Goal: Find specific page/section: Find specific page/section

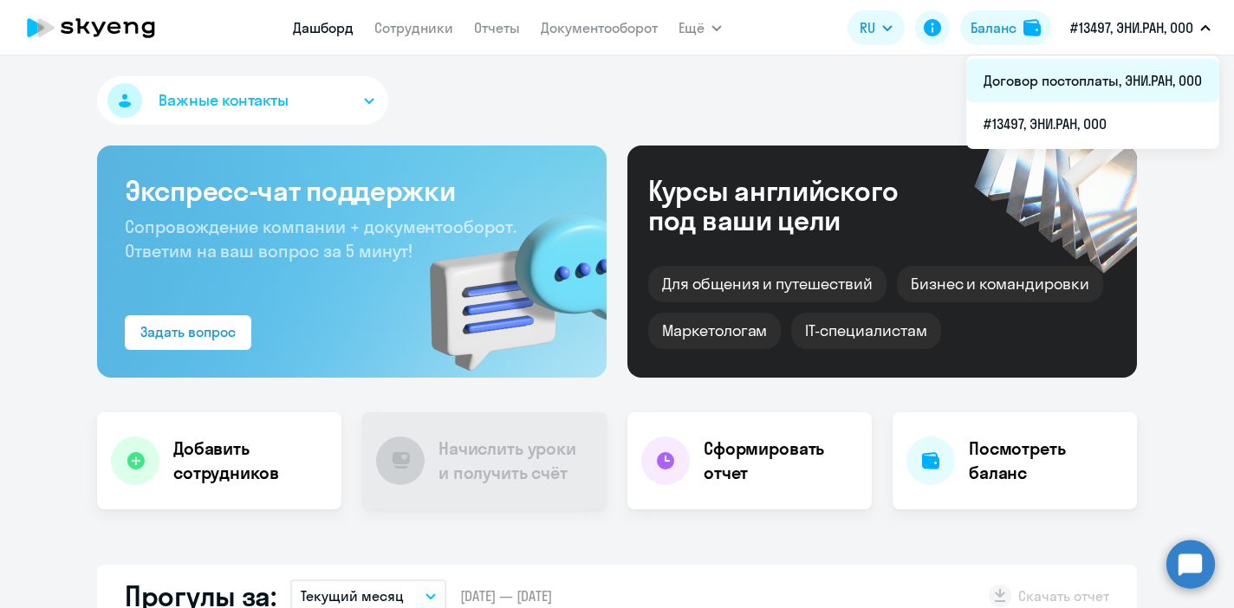
click at [1143, 82] on li "Договор постоплаты, ЭНИ.РАН, ООО" at bounding box center [1092, 80] width 253 height 43
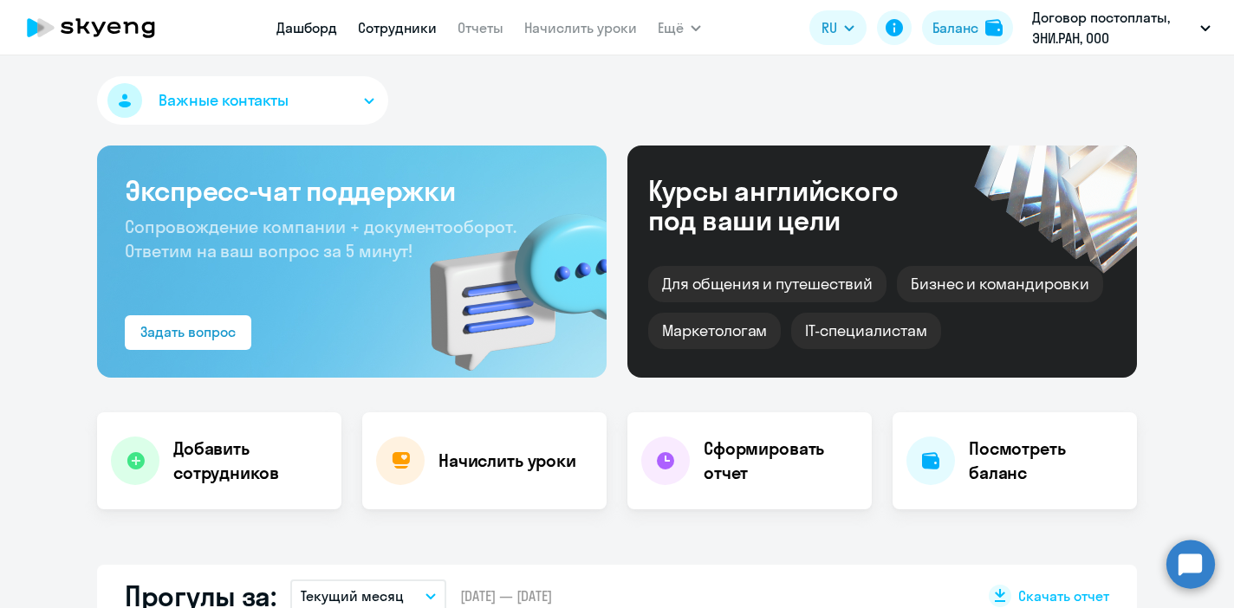
click at [392, 31] on link "Сотрудники" at bounding box center [397, 27] width 79 height 17
select select "30"
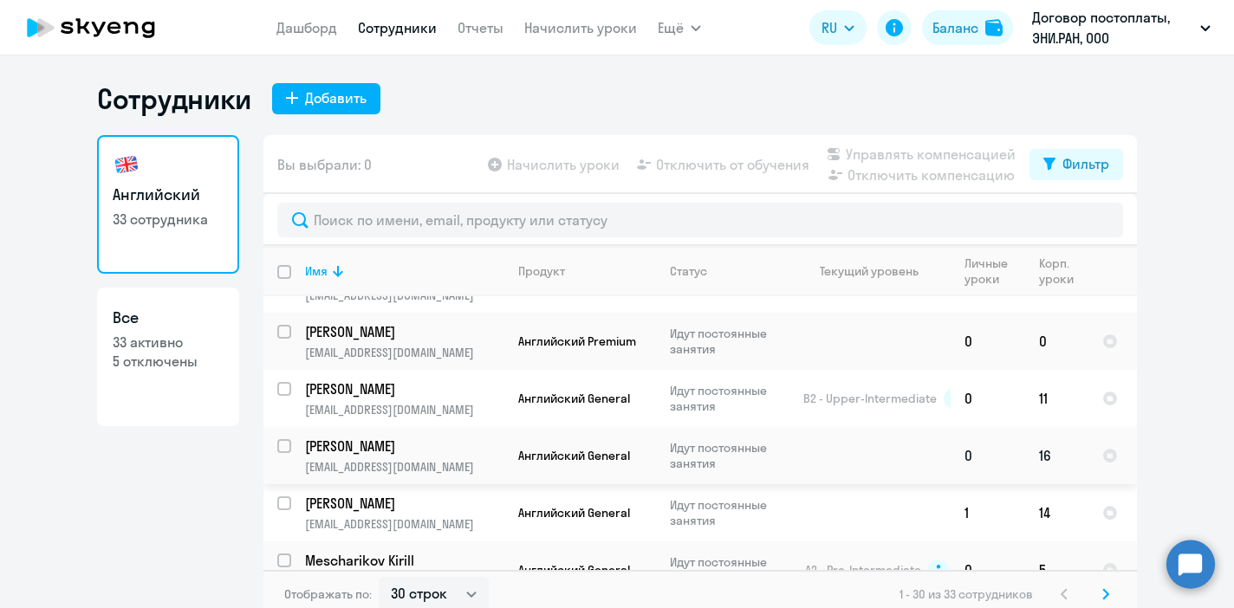
scroll to position [10, 0]
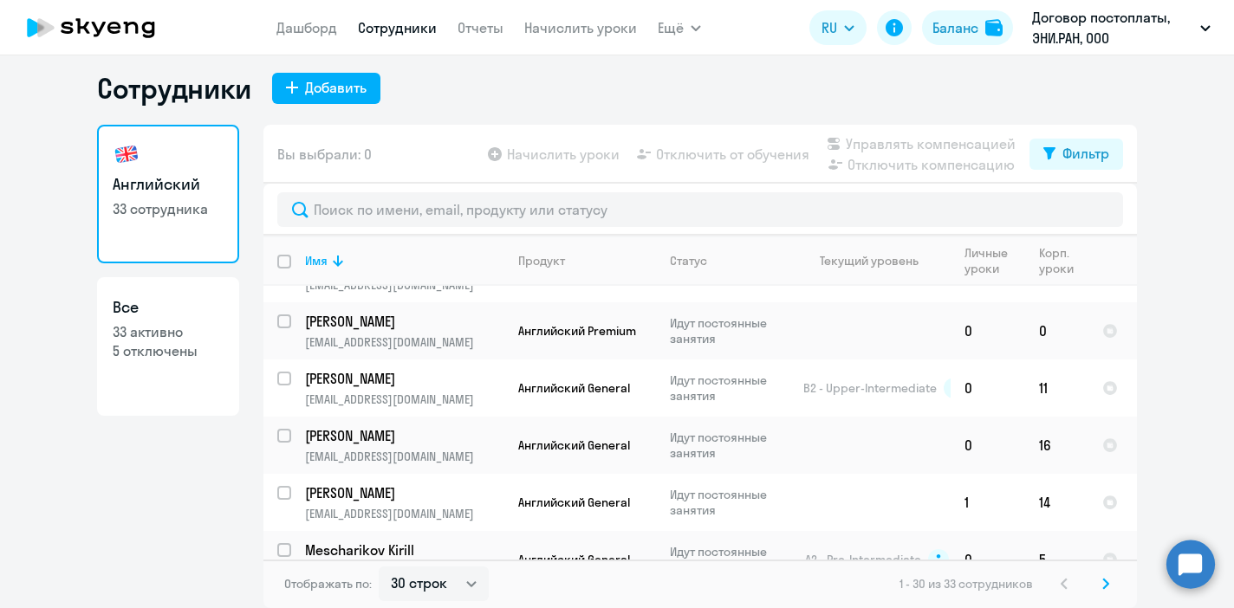
click at [1111, 582] on svg-icon at bounding box center [1105, 583] width 21 height 21
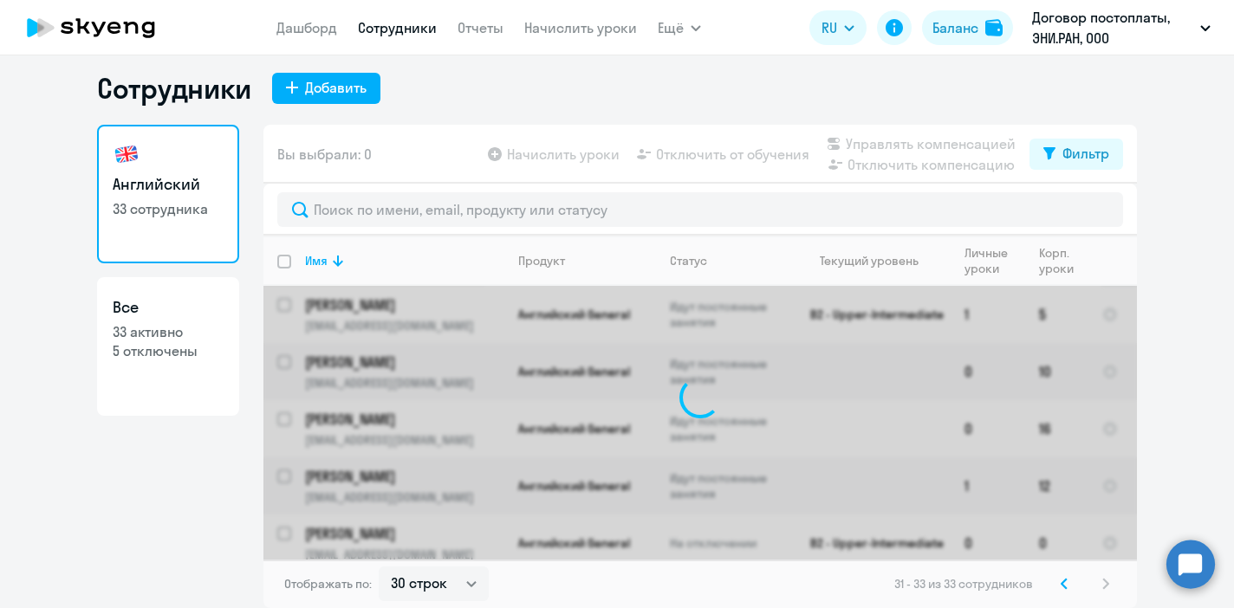
scroll to position [0, 0]
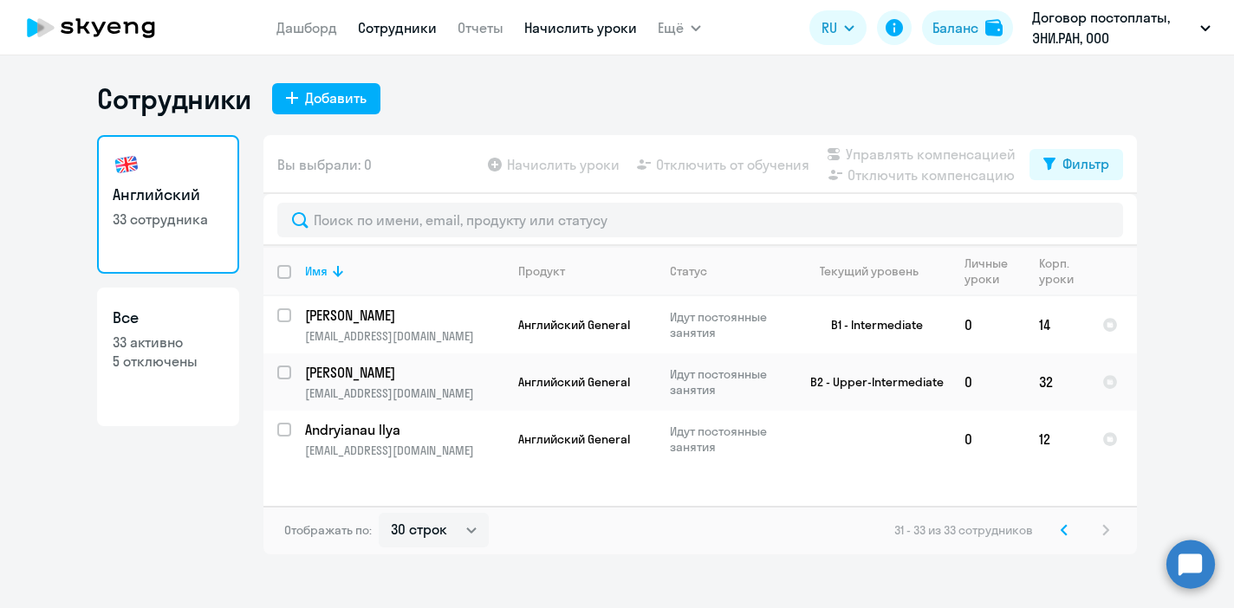
click at [560, 23] on link "Начислить уроки" at bounding box center [580, 27] width 113 height 17
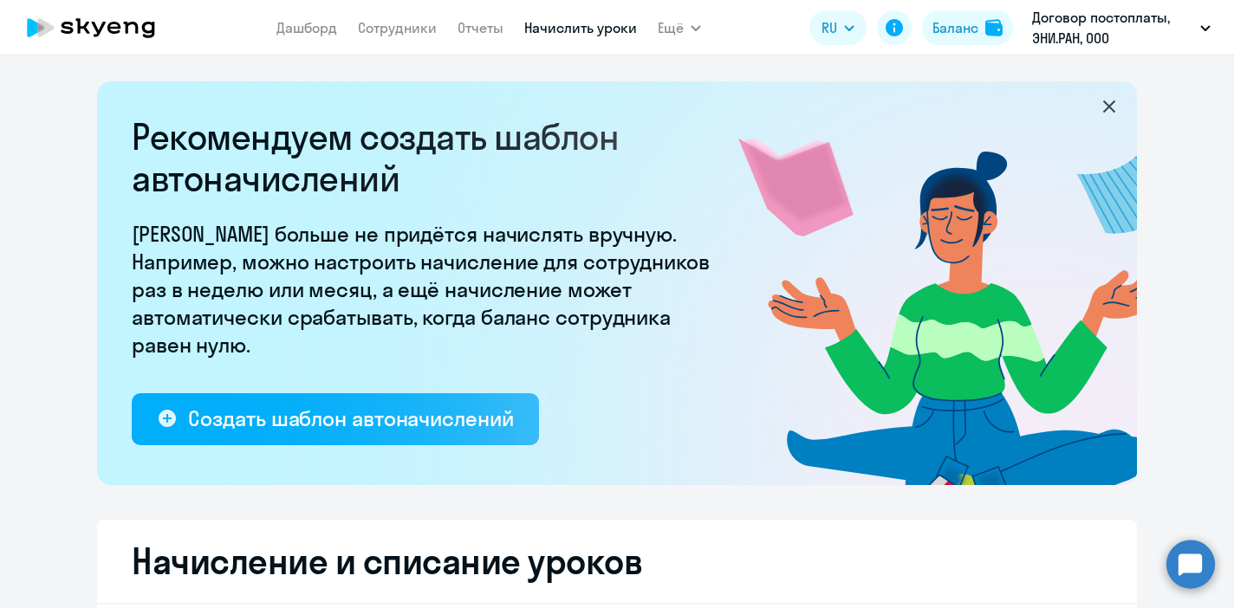
select select "10"
